Goal: Information Seeking & Learning: Learn about a topic

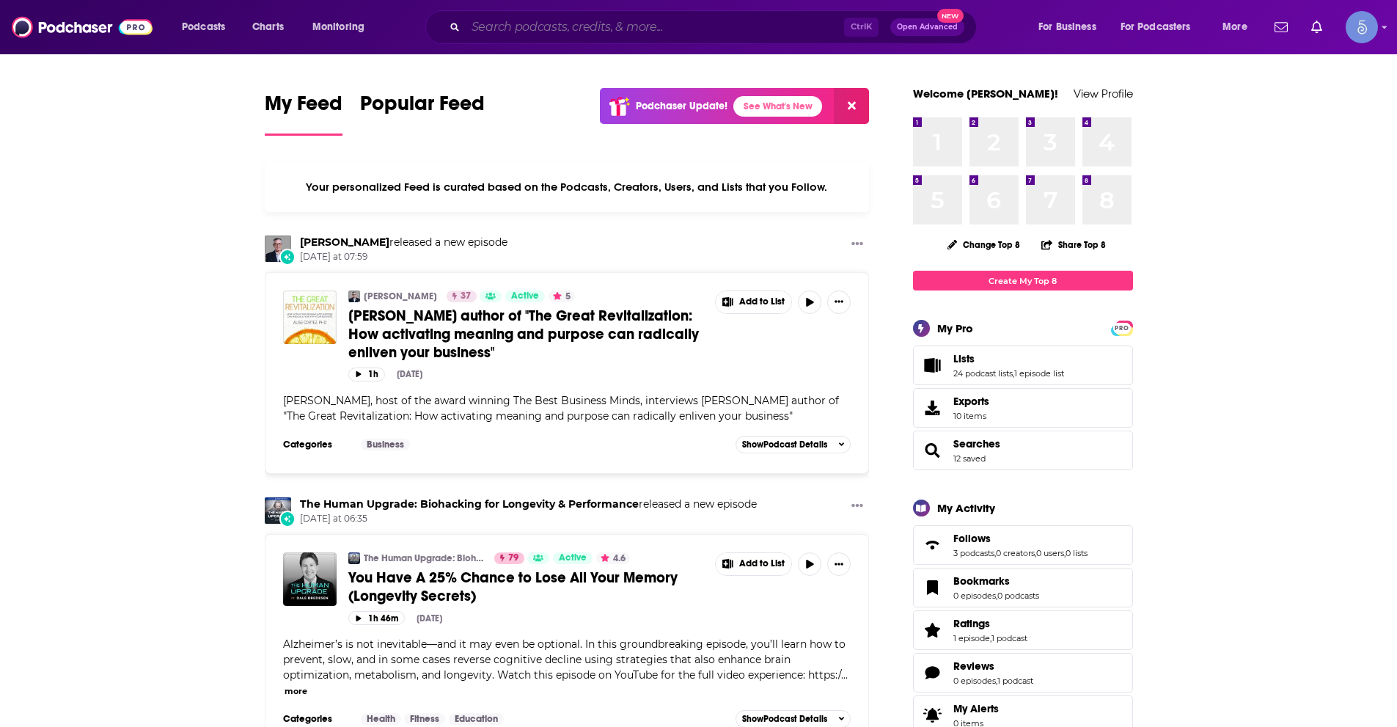
click at [613, 27] on input "Search podcasts, credits, & more..." at bounding box center [655, 26] width 378 height 23
paste input "Heal Squad x [PERSON_NAME]"
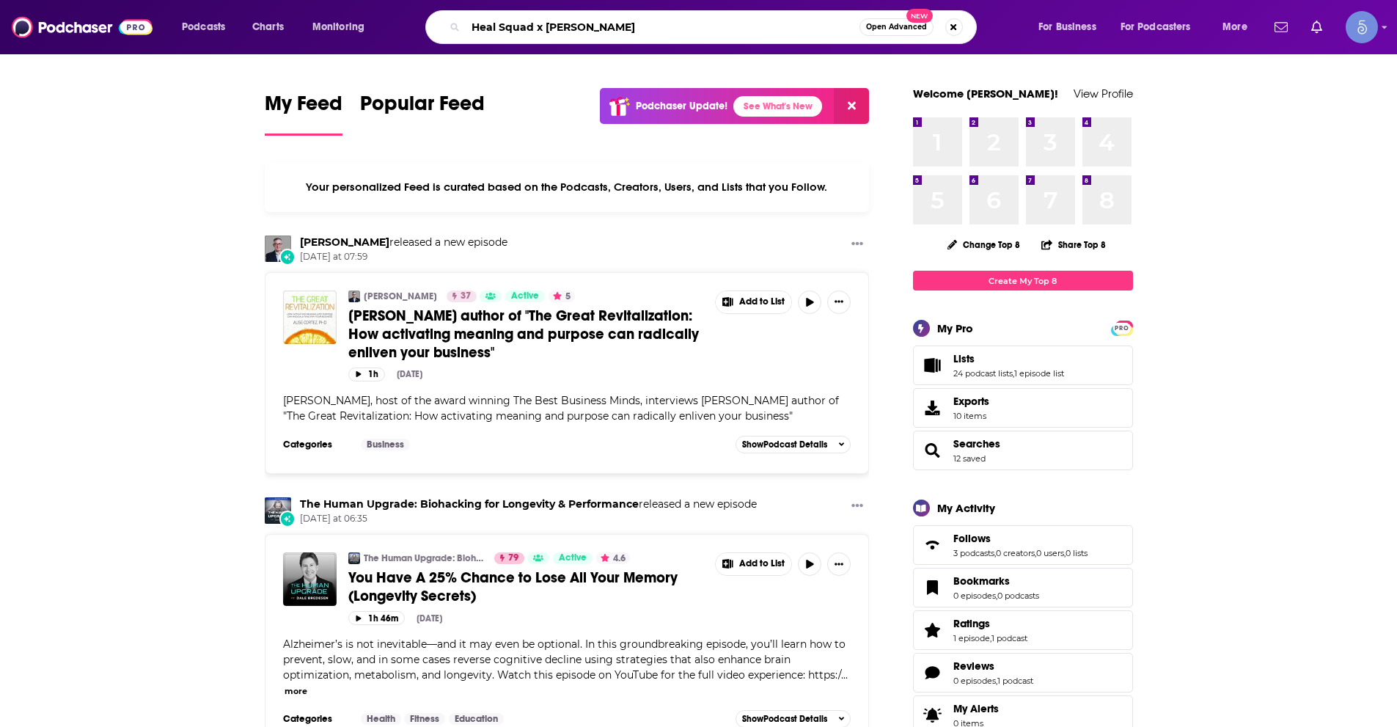
type input "Heal Squad x [PERSON_NAME]"
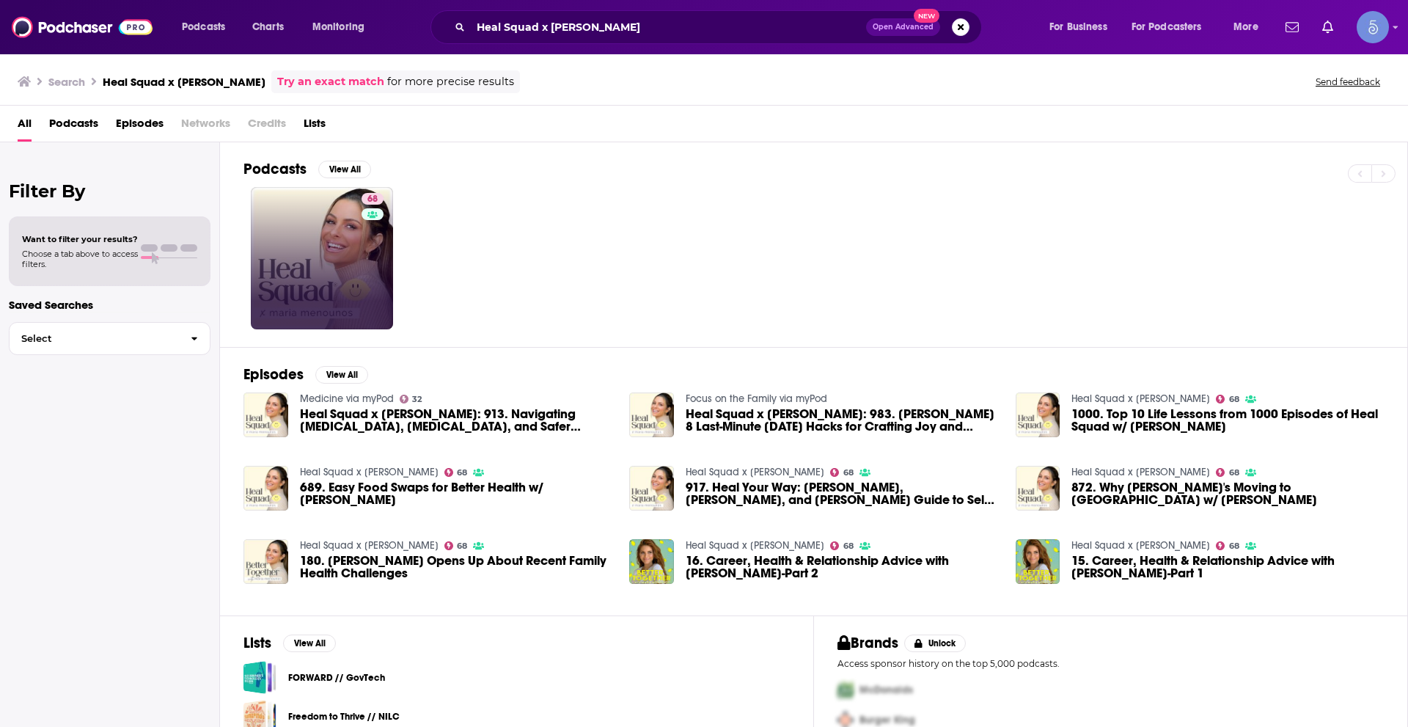
click at [341, 255] on link "68" at bounding box center [322, 258] width 142 height 142
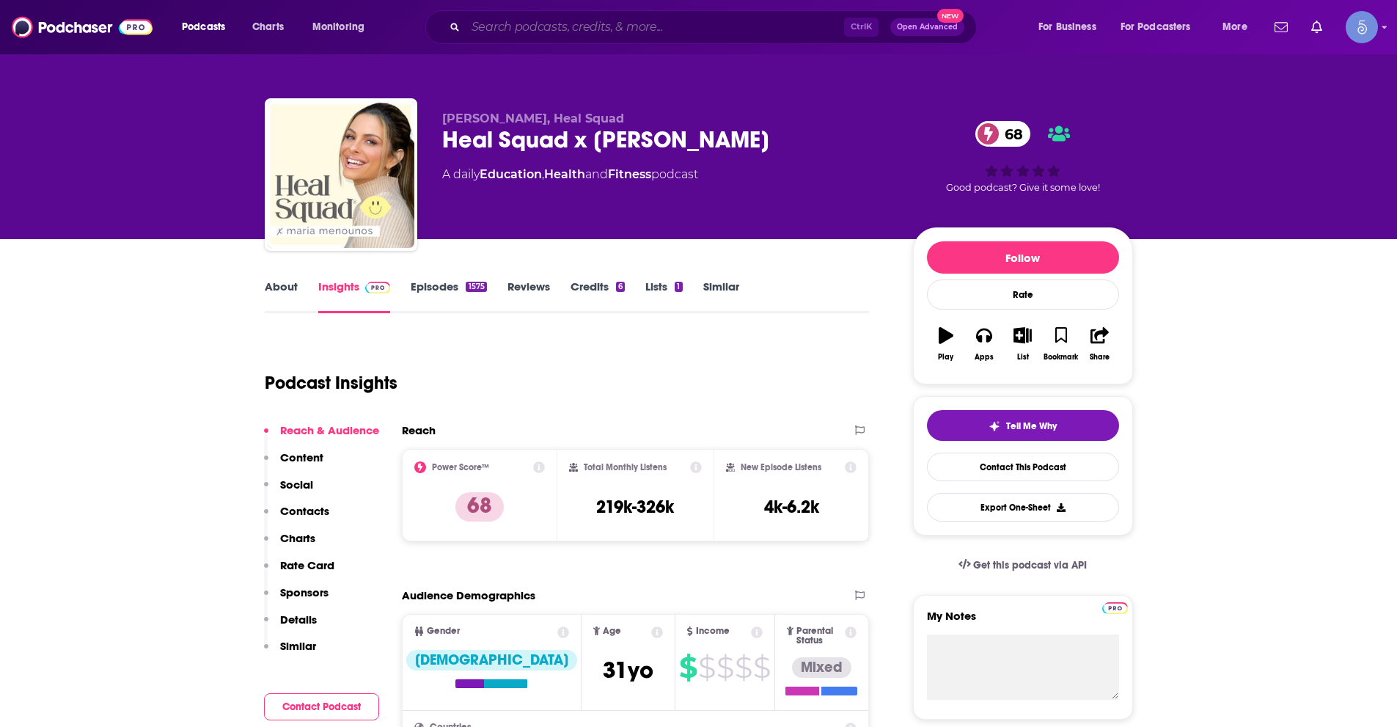
click at [516, 16] on input "Search podcasts, credits, & more..." at bounding box center [655, 26] width 378 height 23
paste input "Mindset Neuroscience Podcast"
type input "Mindset Neuroscience Podcast"
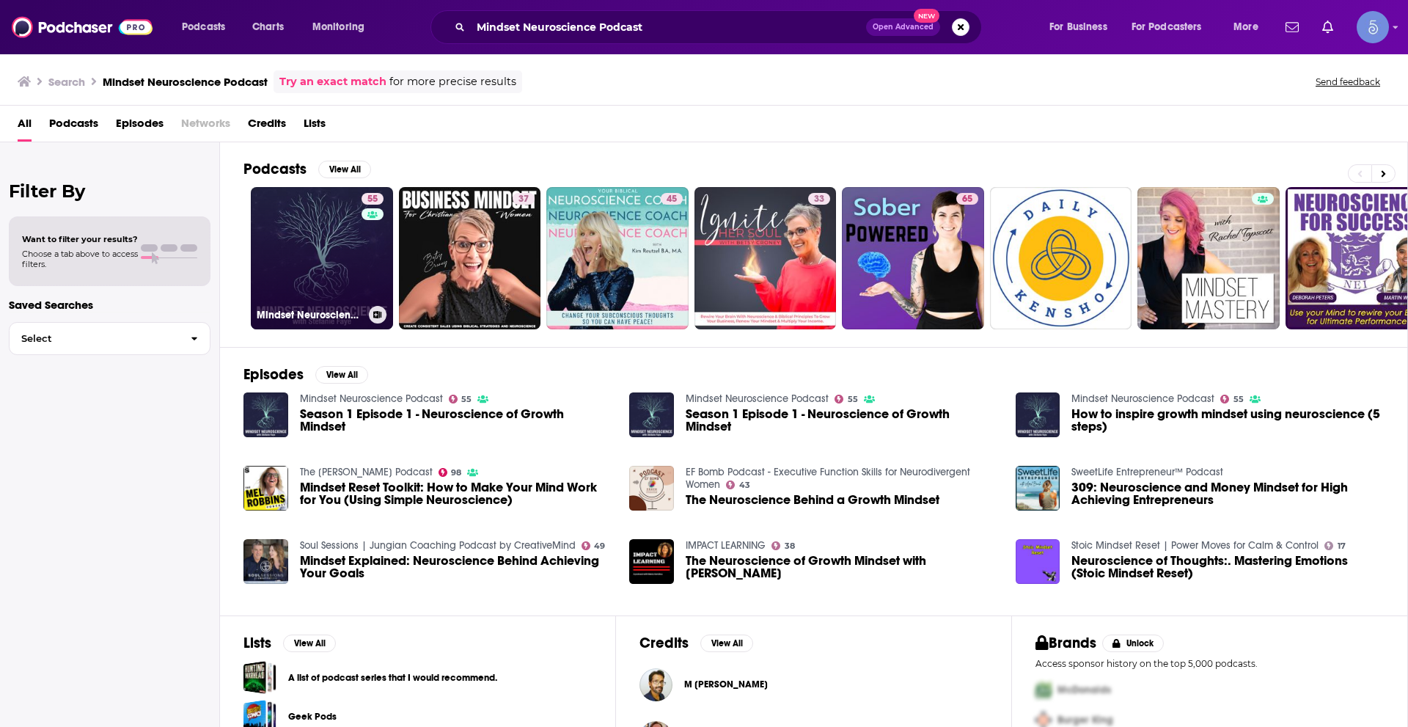
click at [292, 296] on link "55 Mindset Neuroscience Podcast" at bounding box center [322, 258] width 142 height 142
